Goal: Transaction & Acquisition: Purchase product/service

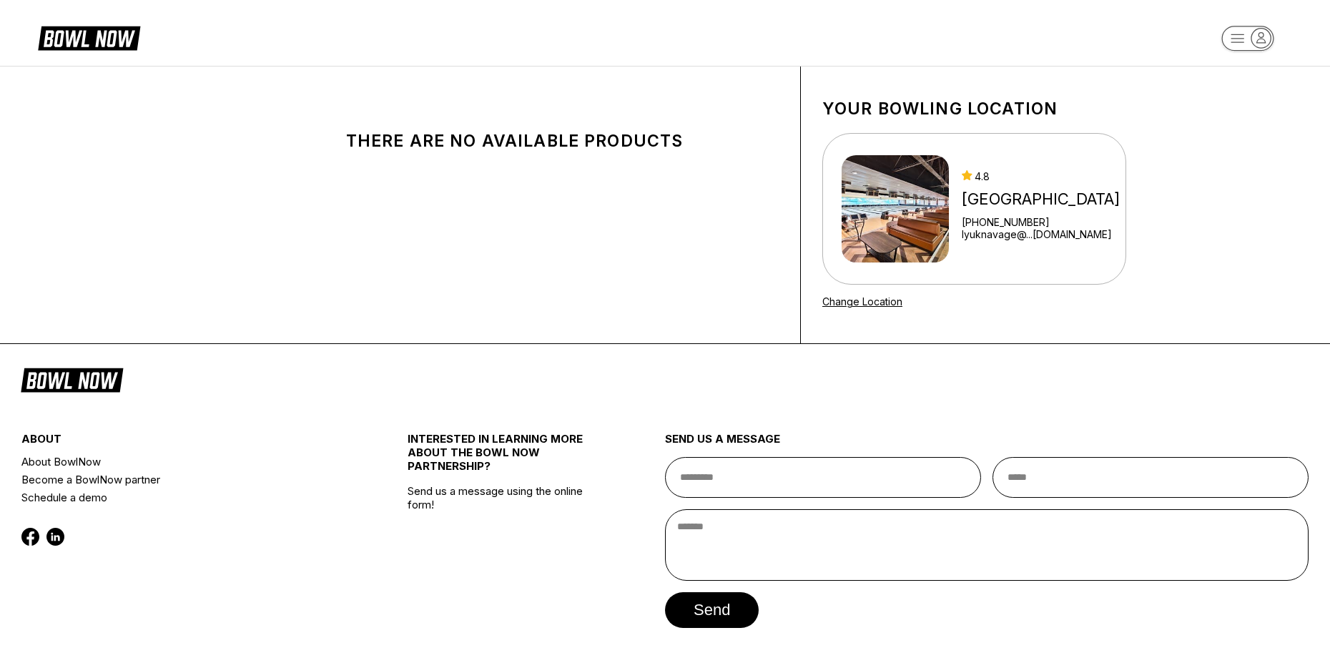
click at [476, 147] on div "There are no available products" at bounding box center [514, 141] width 443 height 20
click at [918, 159] on img at bounding box center [895, 208] width 107 height 107
click at [983, 186] on div "[GEOGRAPHIC_DATA] [PHONE_NUMBER] lyuknavage@...[DOMAIN_NAME]" at bounding box center [1041, 208] width 158 height 77
drag, startPoint x: 961, startPoint y: 183, endPoint x: 520, endPoint y: 146, distance: 442.8
click at [953, 182] on div "[GEOGRAPHIC_DATA] [PHONE_NUMBER] lyuknavage@...[DOMAIN_NAME]" at bounding box center [981, 208] width 278 height 107
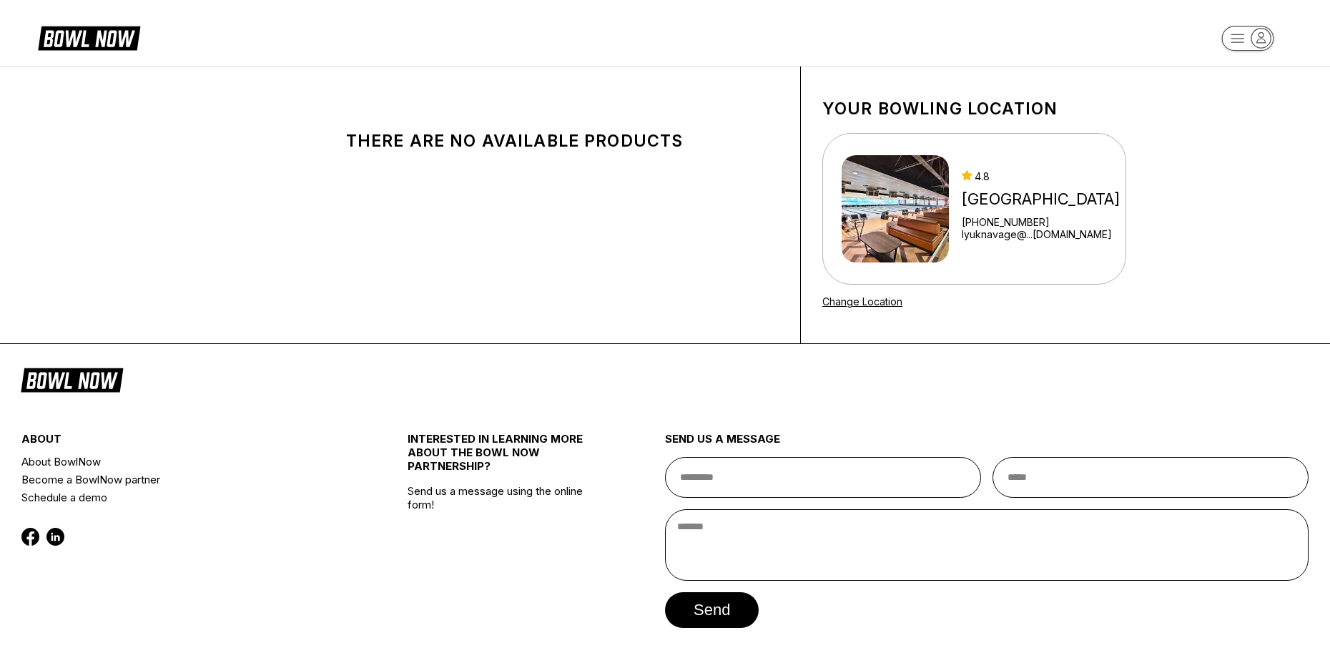
click at [998, 224] on div "[PHONE_NUMBER]" at bounding box center [1041, 222] width 158 height 12
click at [993, 206] on div "[GEOGRAPHIC_DATA]" at bounding box center [1041, 199] width 158 height 19
click at [900, 180] on img at bounding box center [895, 208] width 107 height 107
drag, startPoint x: 536, startPoint y: 164, endPoint x: 563, endPoint y: 166, distance: 26.5
click at [551, 166] on div "There are no available products" at bounding box center [515, 205] width 572 height 277
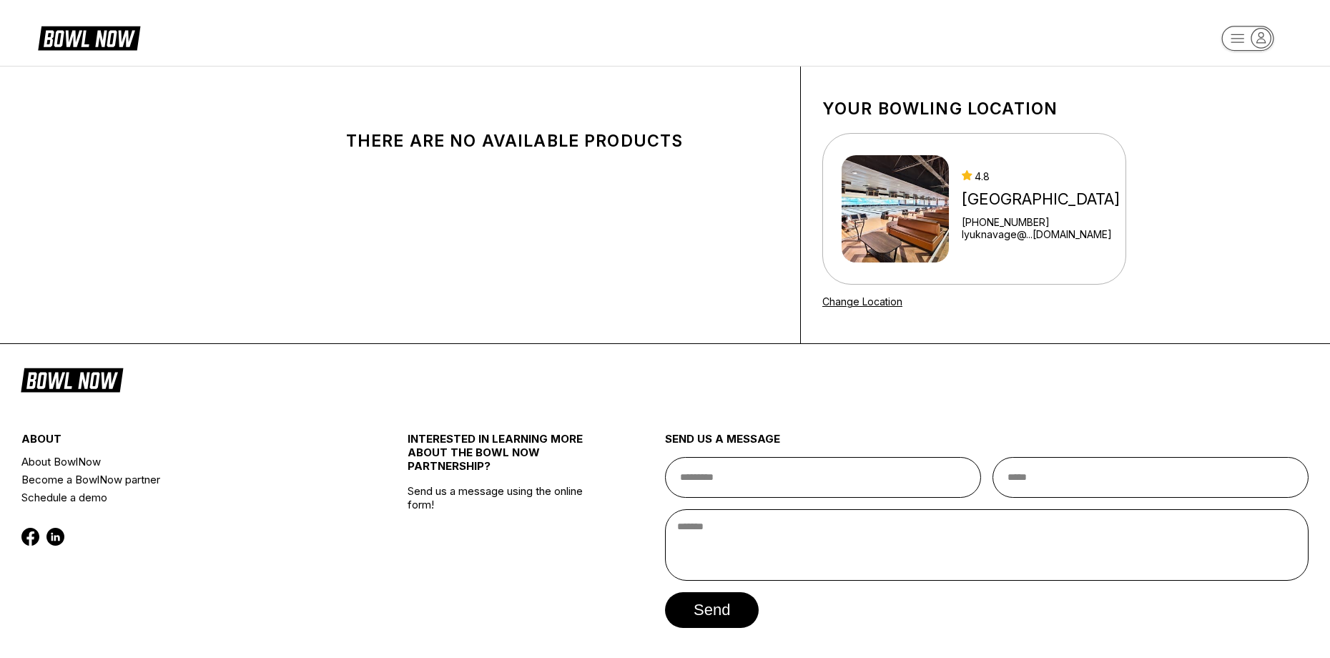
click at [594, 159] on div "There are no available products" at bounding box center [515, 205] width 572 height 277
click at [884, 206] on img at bounding box center [895, 208] width 107 height 107
click at [883, 206] on img at bounding box center [895, 208] width 107 height 107
click at [888, 205] on img at bounding box center [895, 208] width 107 height 107
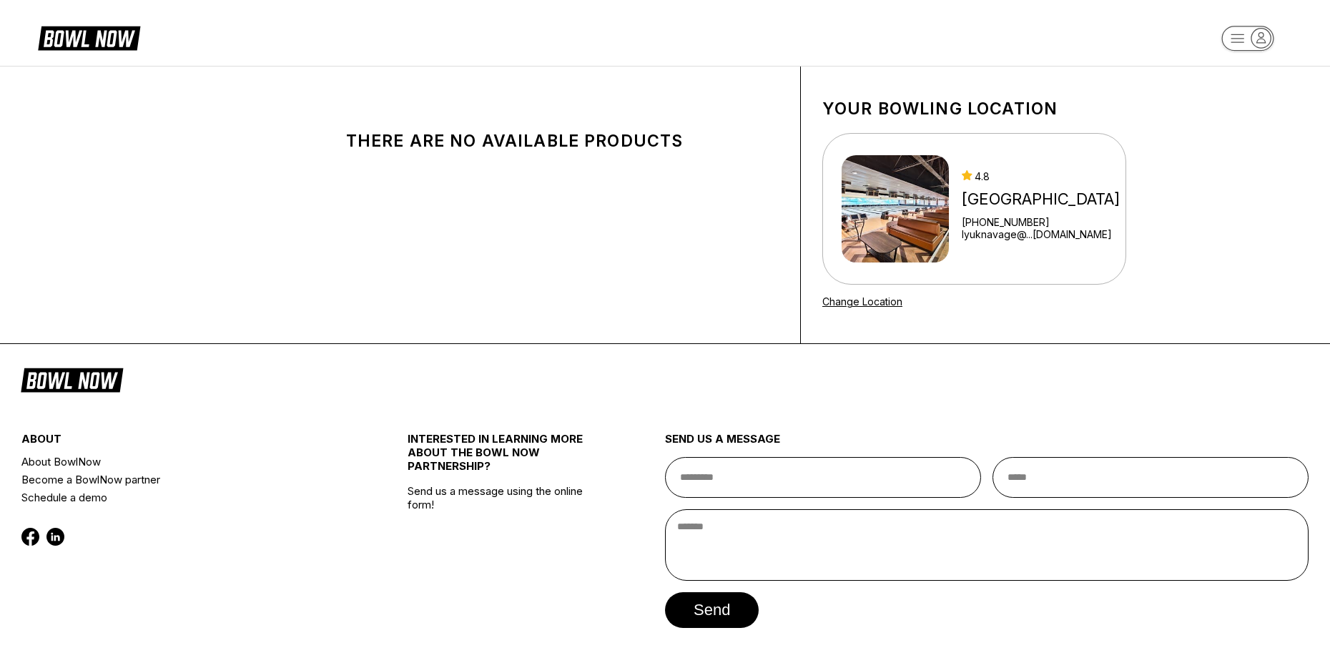
click at [1015, 185] on div "[GEOGRAPHIC_DATA] [PHONE_NUMBER] lyuknavage@...[DOMAIN_NAME]" at bounding box center [1041, 208] width 158 height 77
drag, startPoint x: 1015, startPoint y: 185, endPoint x: 1009, endPoint y: 202, distance: 17.4
click at [1015, 187] on div "[GEOGRAPHIC_DATA] [PHONE_NUMBER] lyuknavage@...[DOMAIN_NAME]" at bounding box center [1041, 208] width 158 height 77
click at [1006, 217] on div "[GEOGRAPHIC_DATA] [PHONE_NUMBER] lyuknavage@...[DOMAIN_NAME]" at bounding box center [1041, 208] width 158 height 77
click at [979, 213] on div "[GEOGRAPHIC_DATA] [PHONE_NUMBER] lyuknavage@...[DOMAIN_NAME]" at bounding box center [1041, 208] width 158 height 77
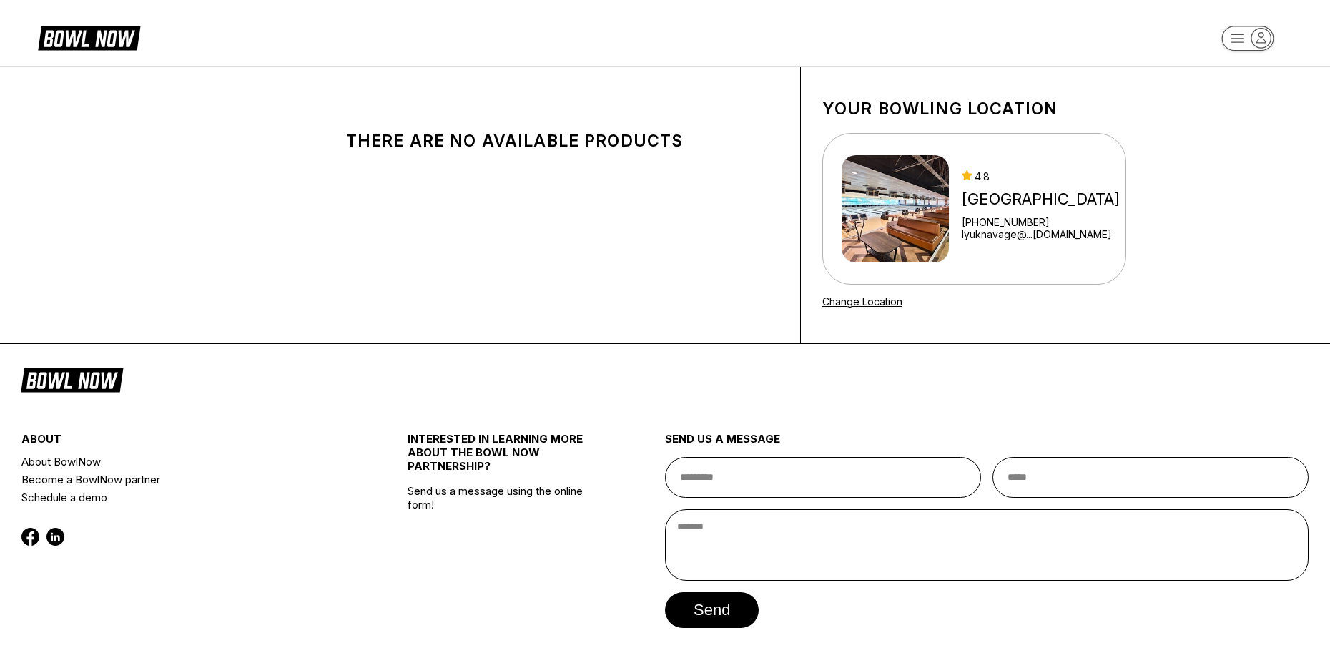
click at [808, 188] on div "Your bowling location 4.8 Airport Lanes +14073242129 lyuknavage@...centers.com …" at bounding box center [974, 205] width 347 height 277
click at [92, 36] on icon at bounding box center [89, 37] width 102 height 27
